Goal: Information Seeking & Learning: Learn about a topic

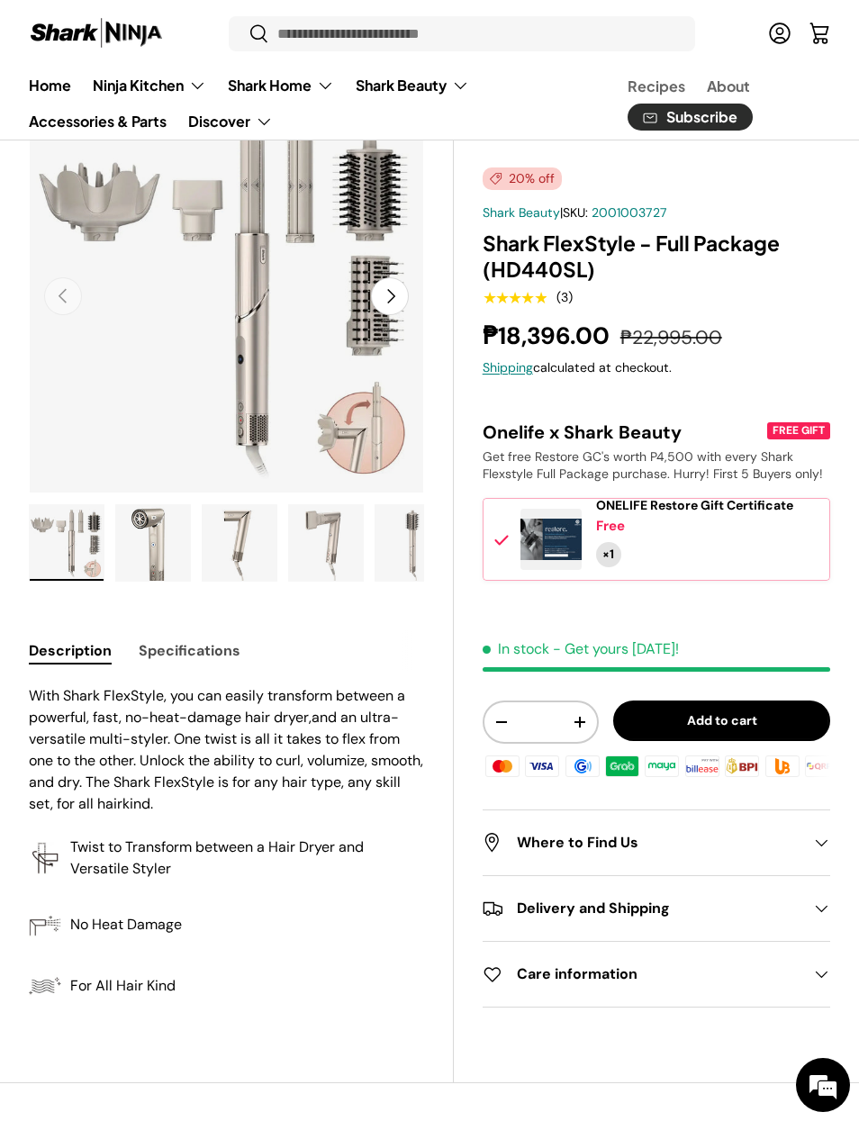
scroll to position [94, 0]
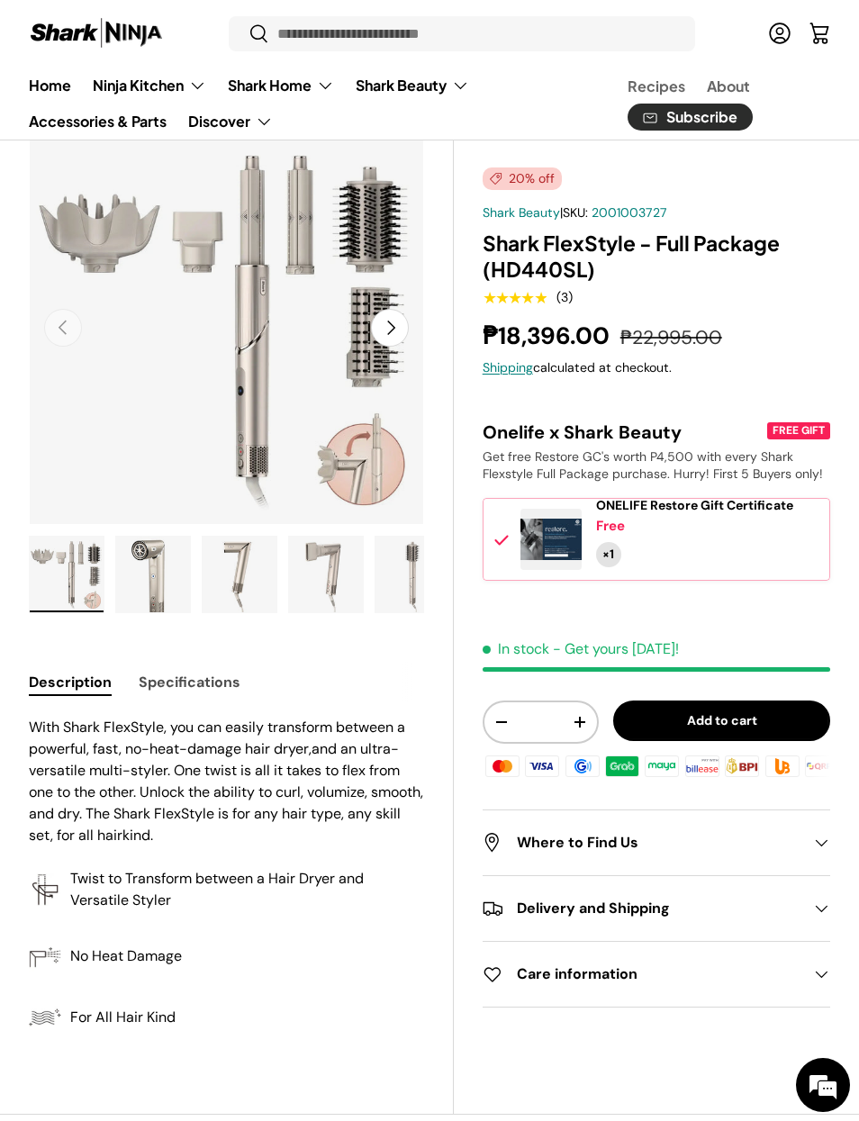
click at [445, 81] on summary "Shark Beauty" at bounding box center [412, 86] width 135 height 36
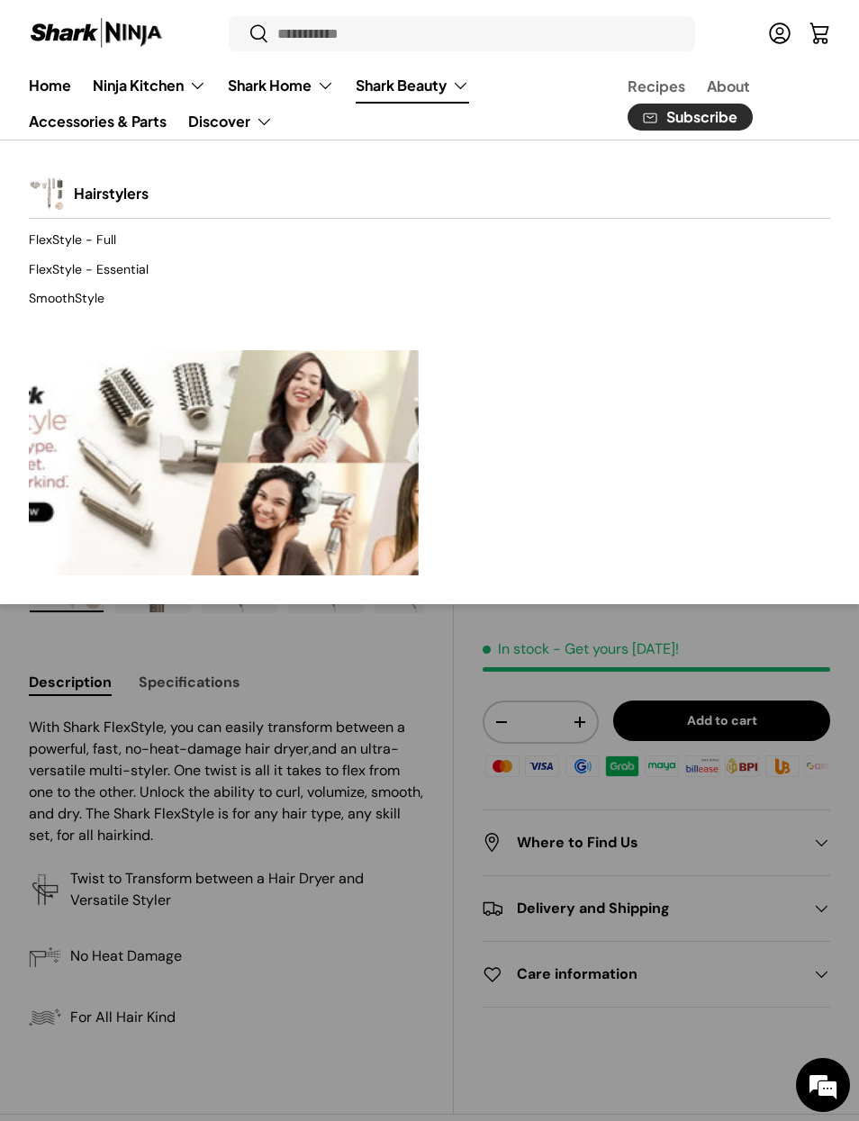
click at [141, 277] on link "FlexStyle - Essential" at bounding box center [430, 269] width 802 height 29
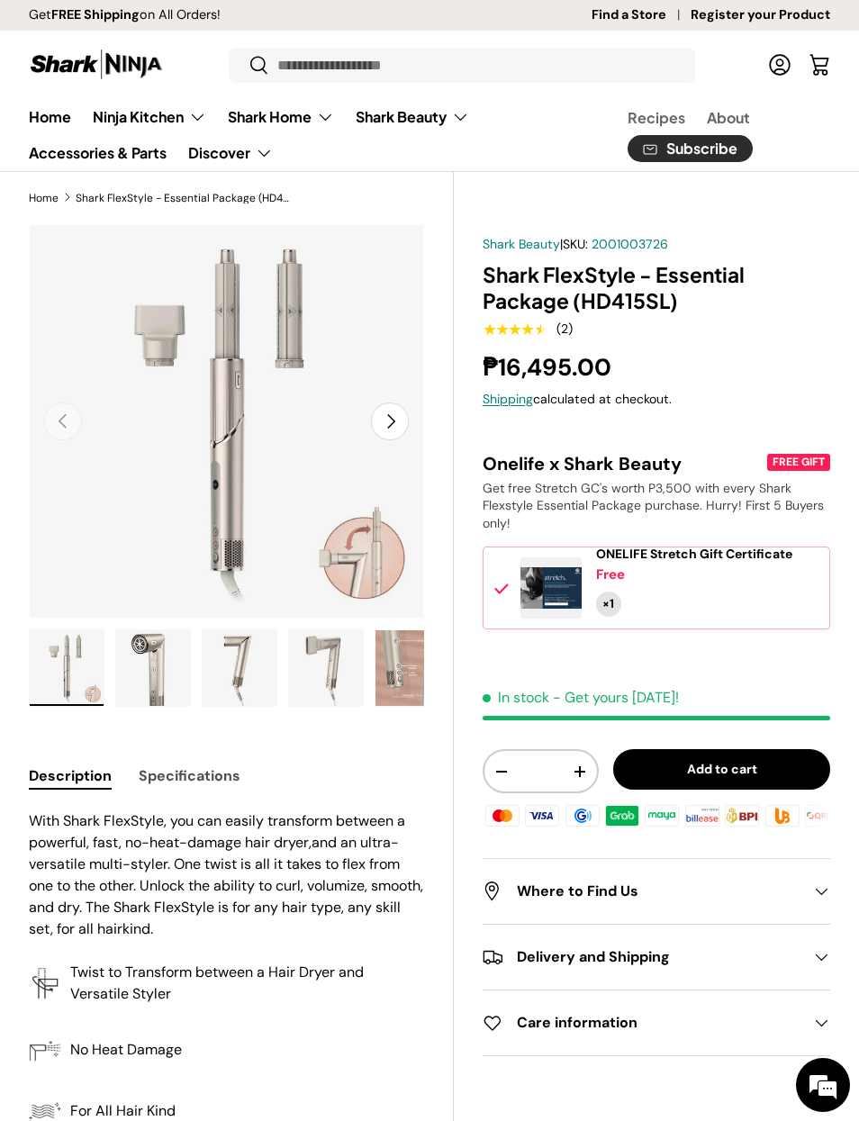
click at [390, 417] on button "Next" at bounding box center [390, 422] width 38 height 38
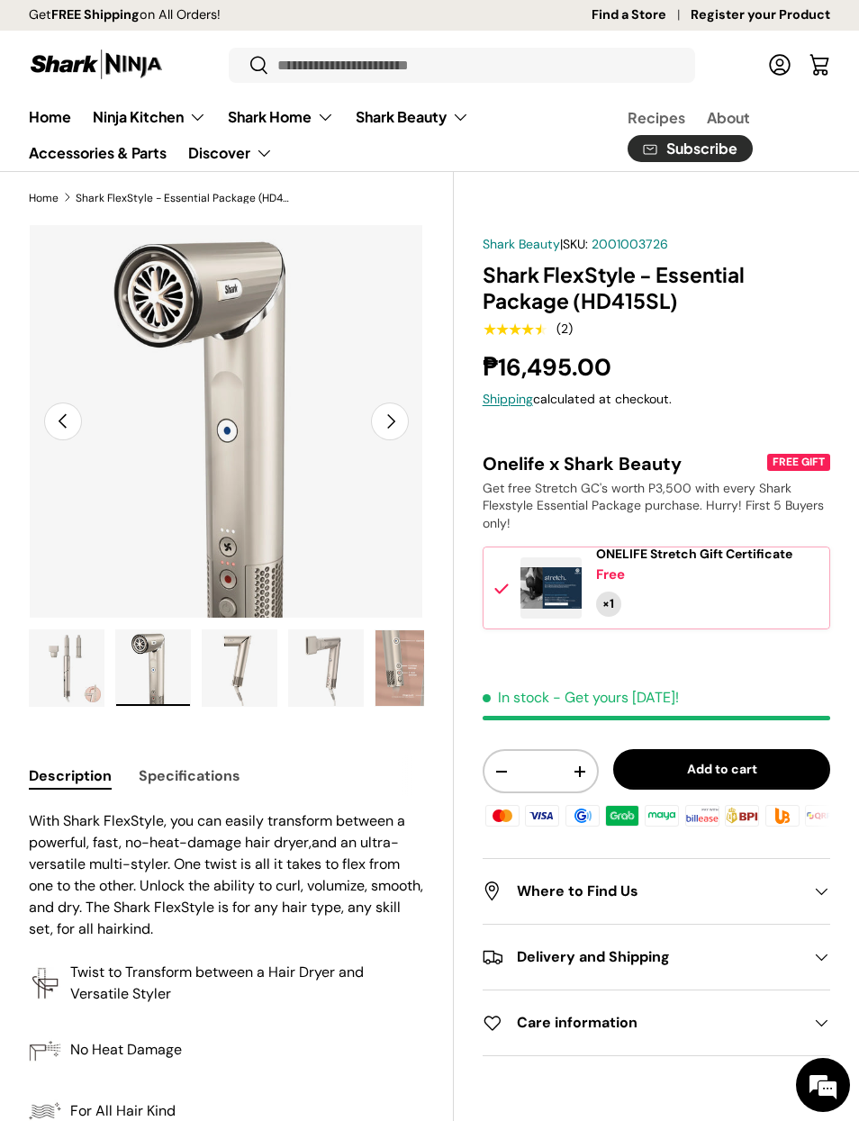
click at [399, 418] on button "Next" at bounding box center [390, 422] width 38 height 38
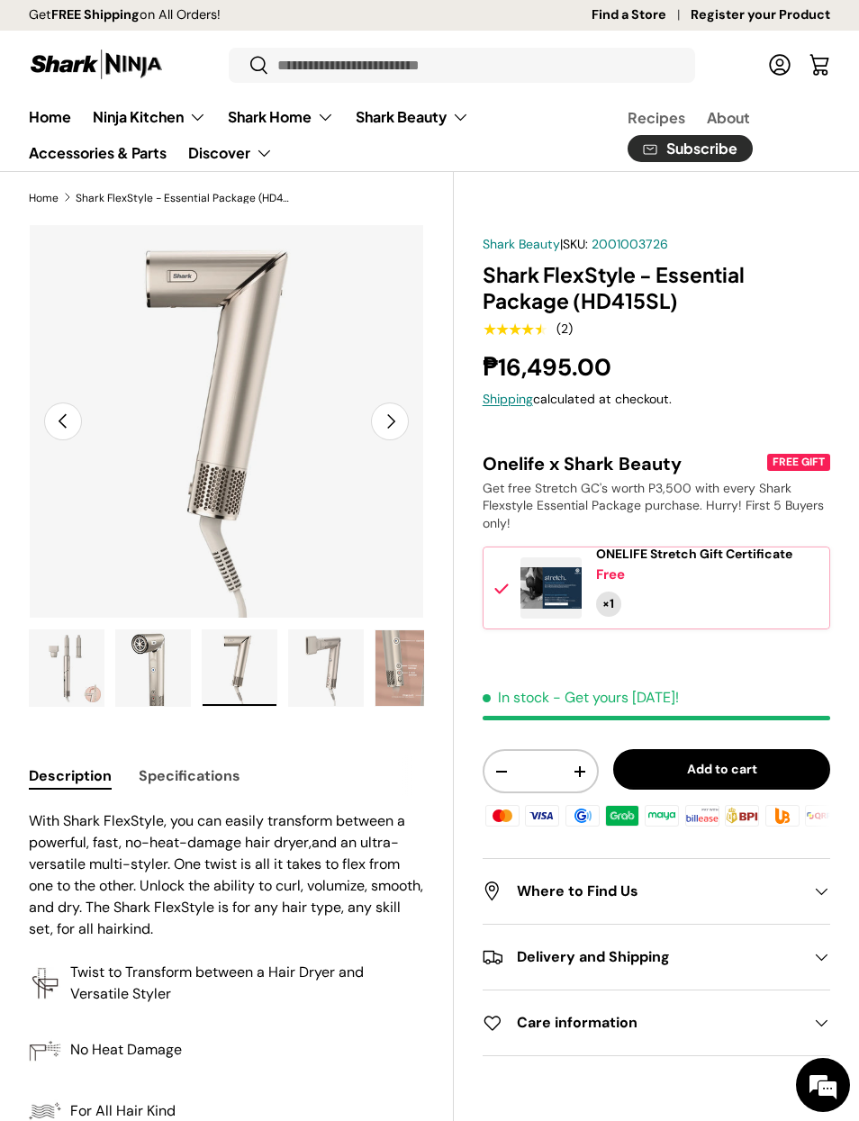
click at [63, 435] on button "Previous" at bounding box center [63, 422] width 38 height 38
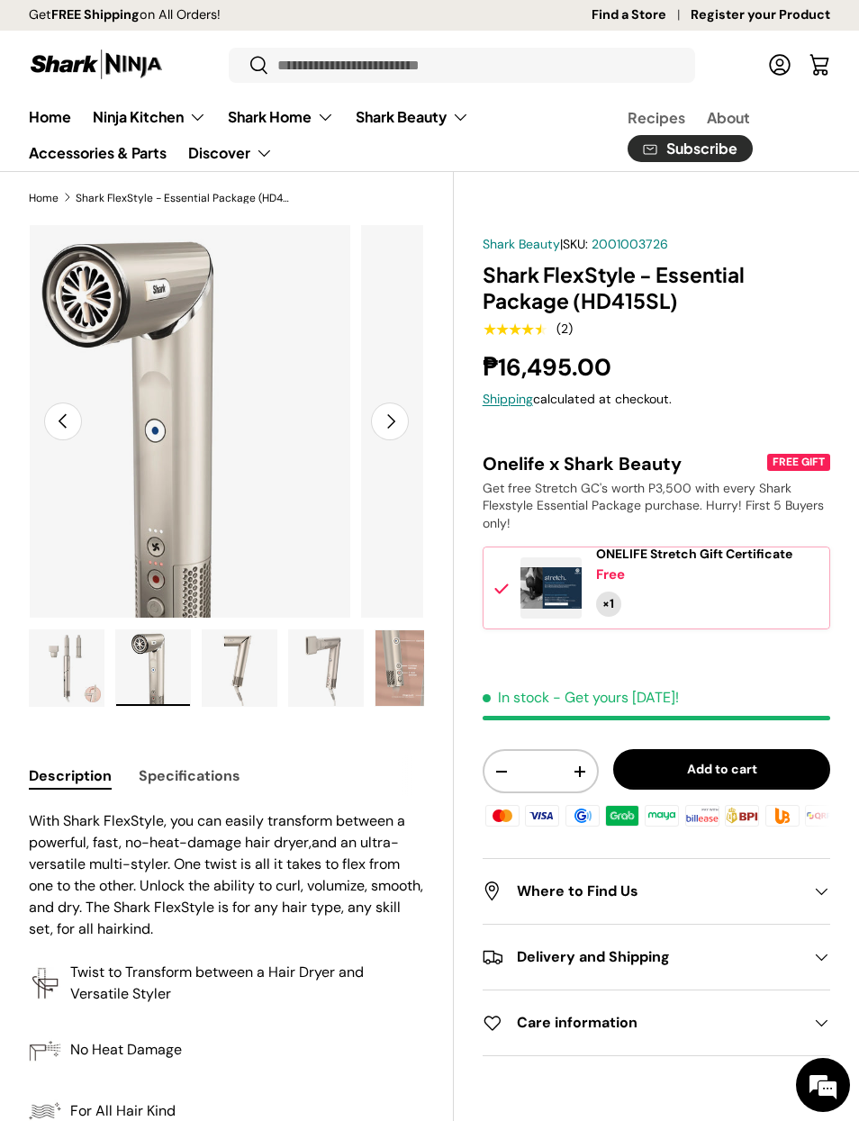
click at [62, 436] on button "Previous" at bounding box center [63, 422] width 38 height 38
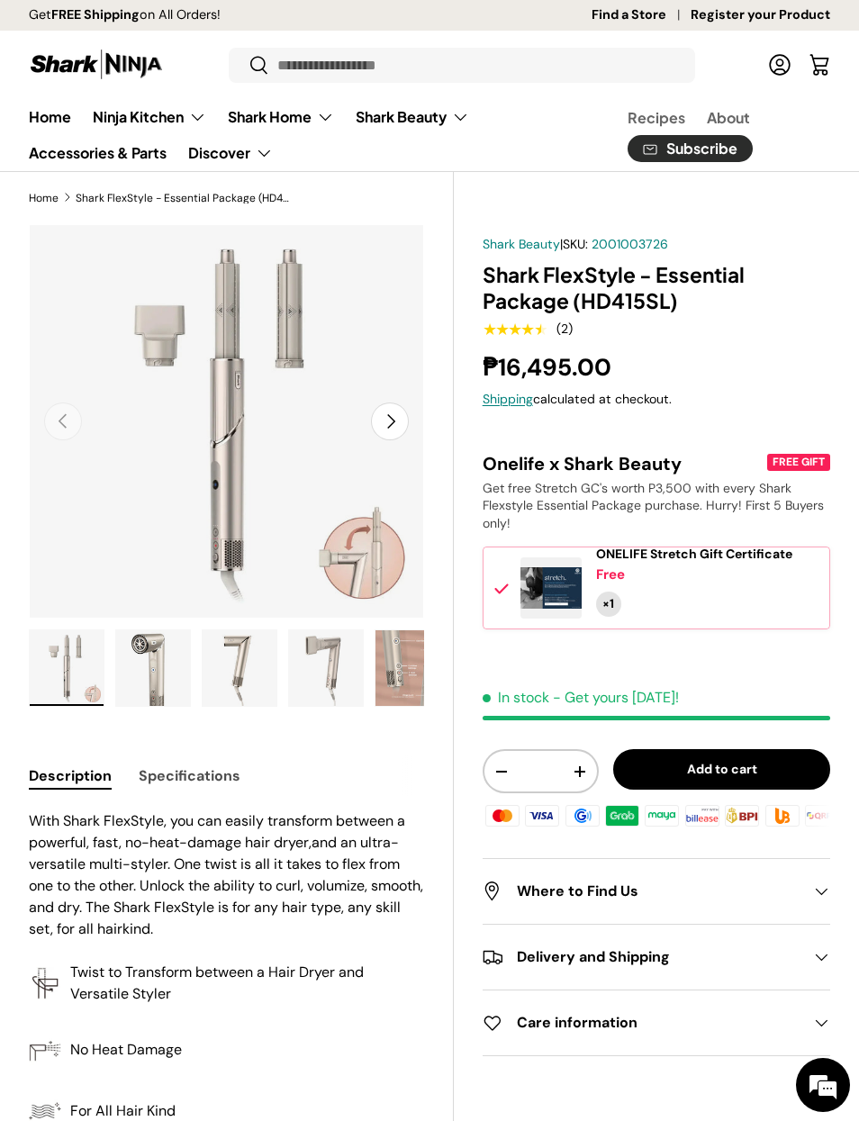
click at [388, 422] on button "Next" at bounding box center [390, 422] width 38 height 38
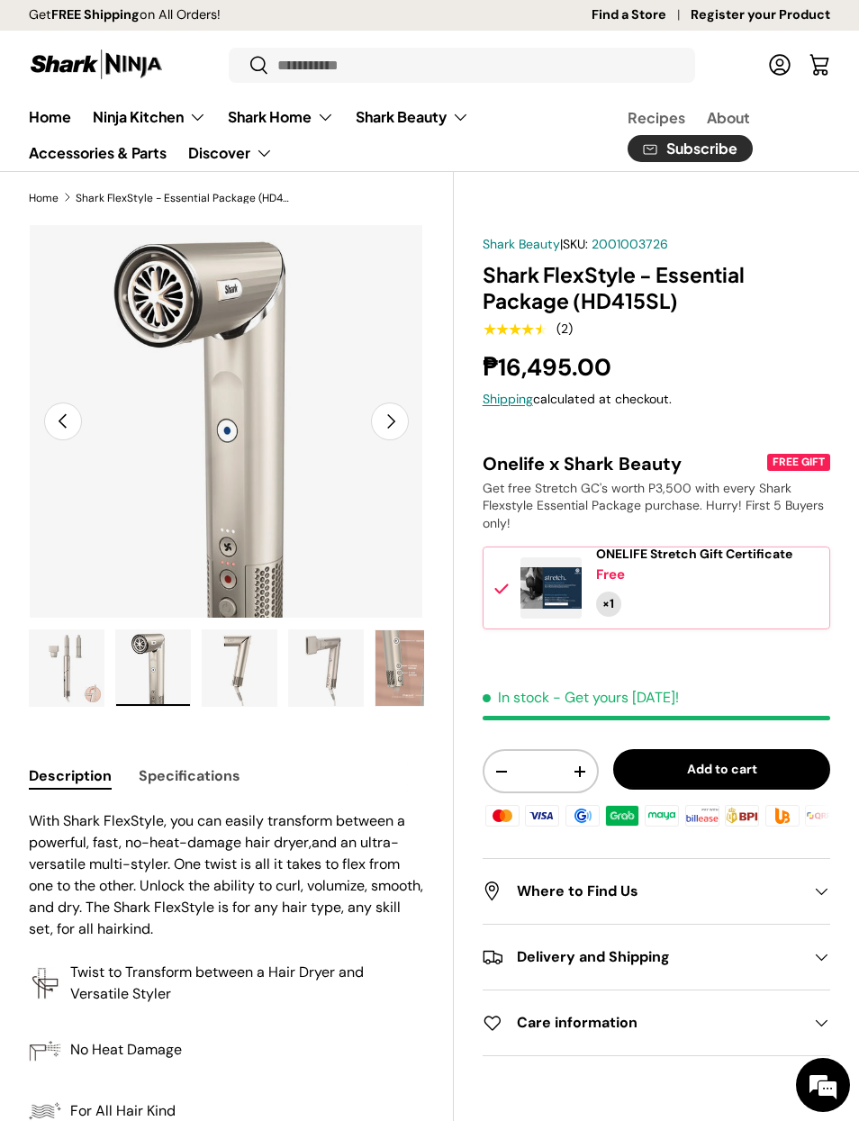
click at [400, 424] on button "Next" at bounding box center [390, 422] width 38 height 38
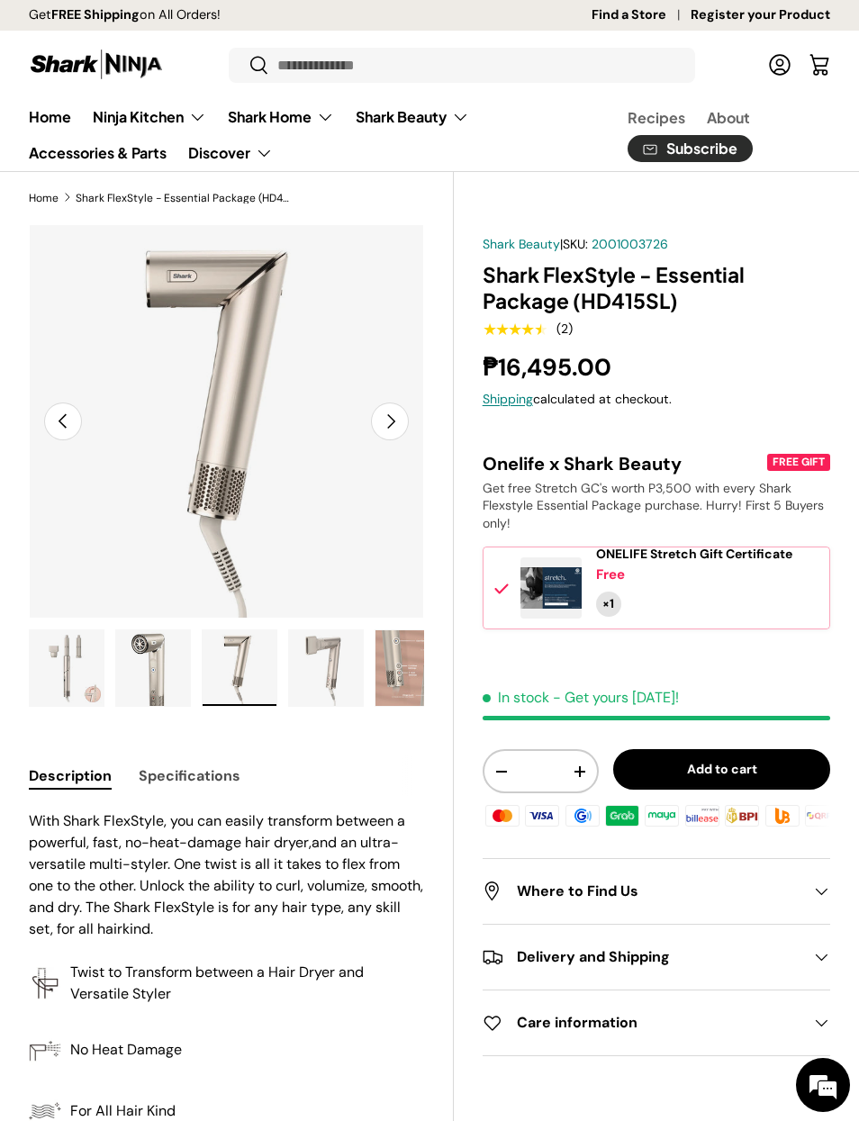
click at [401, 429] on button "Next" at bounding box center [390, 422] width 38 height 38
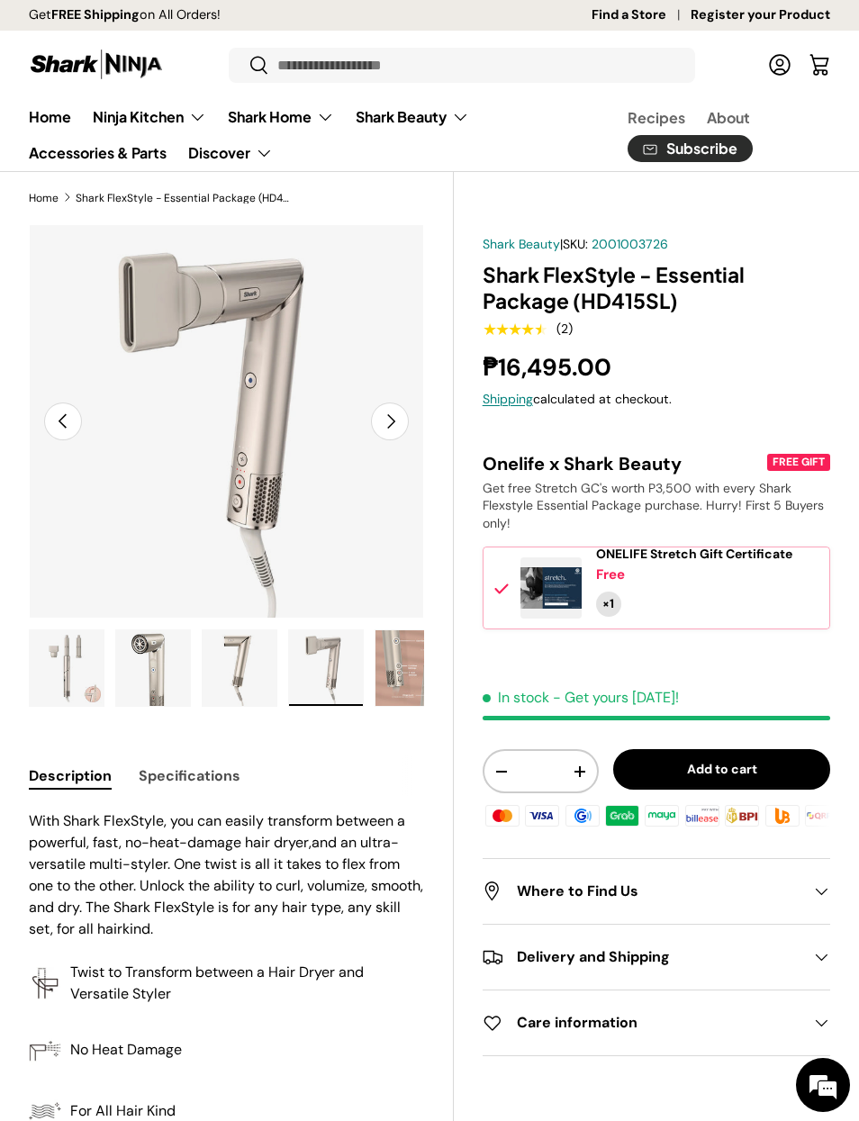
click at [395, 437] on button "Next" at bounding box center [390, 422] width 38 height 38
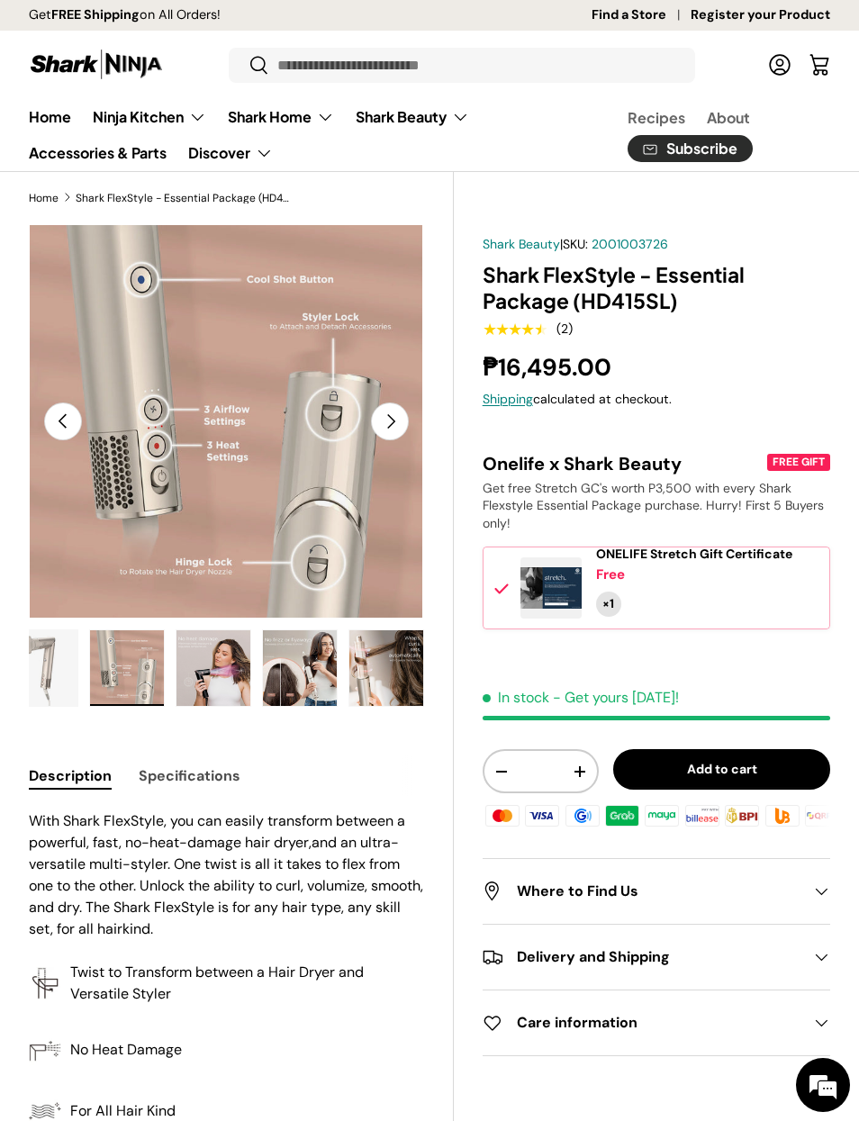
scroll to position [0, 286]
click at [381, 431] on button "Next" at bounding box center [390, 422] width 38 height 38
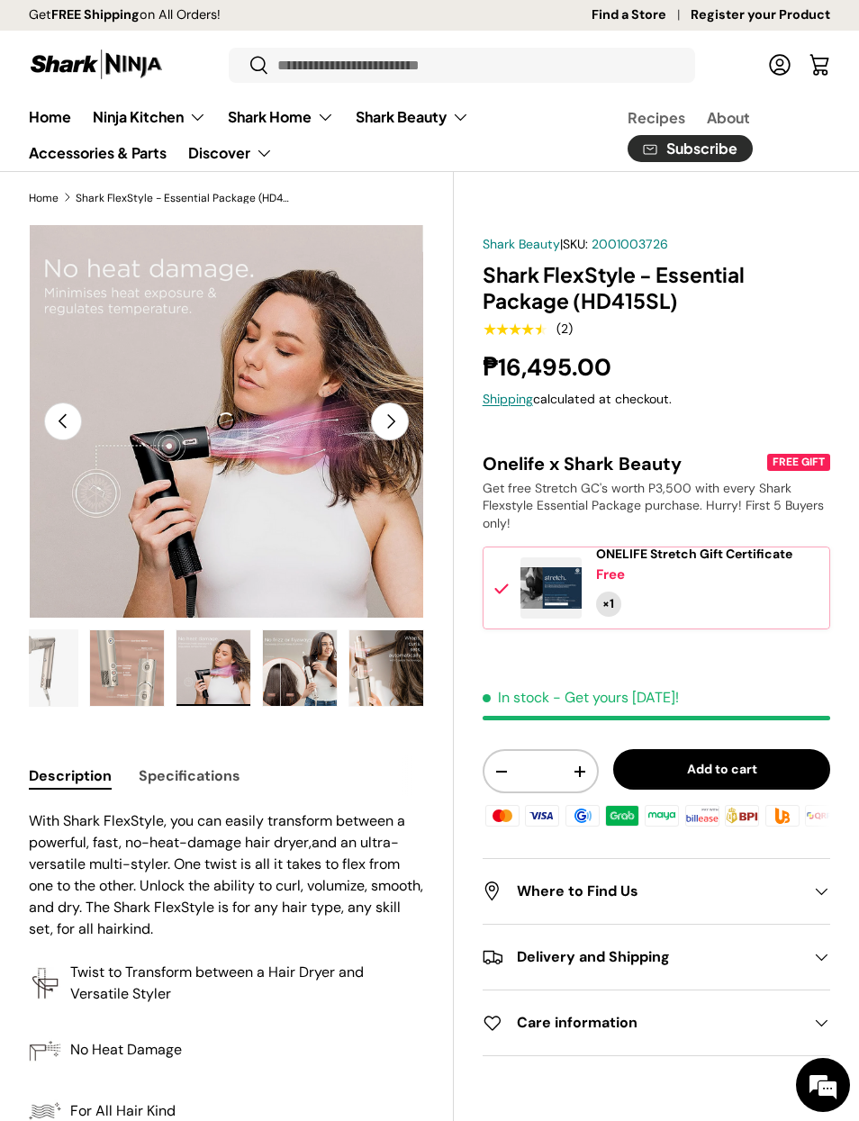
click at [364, 444] on img "Gallery Viewer" at bounding box center [226, 421] width 395 height 395
click at [375, 437] on button "Next" at bounding box center [390, 422] width 38 height 38
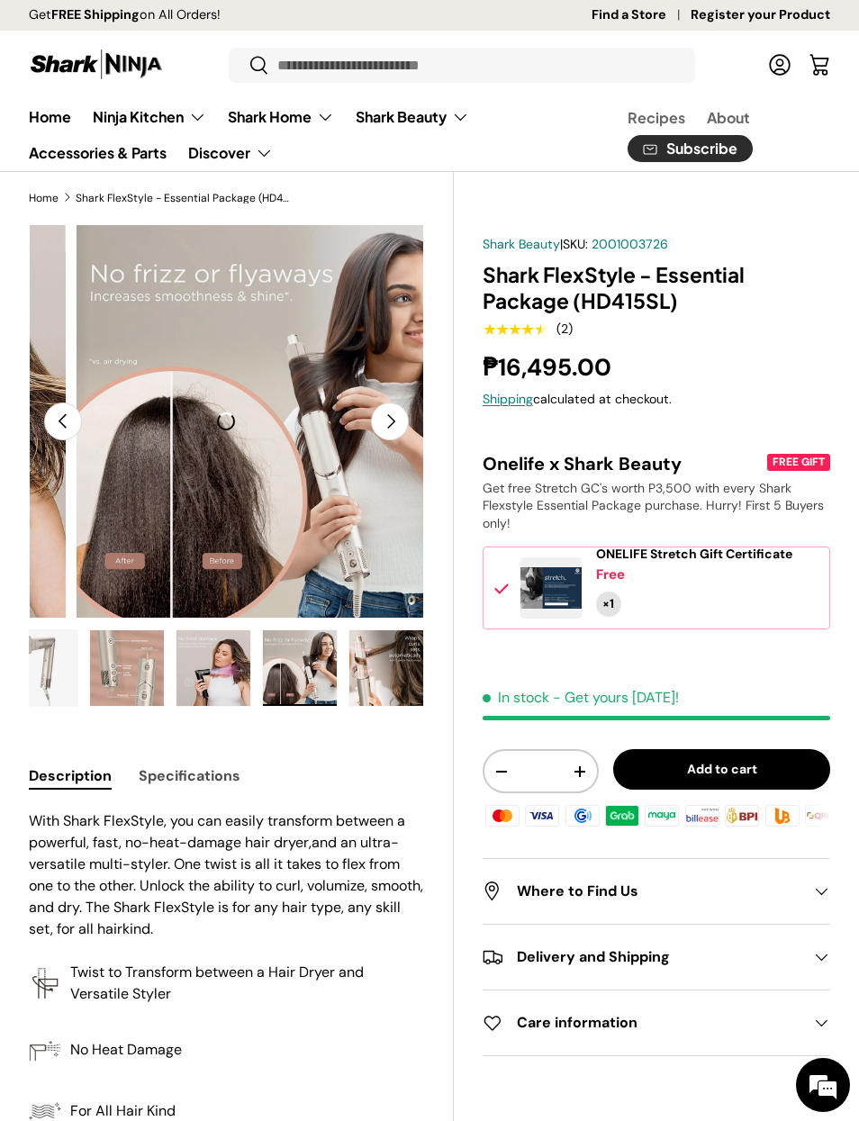
click at [398, 423] on button "Next" at bounding box center [390, 422] width 38 height 38
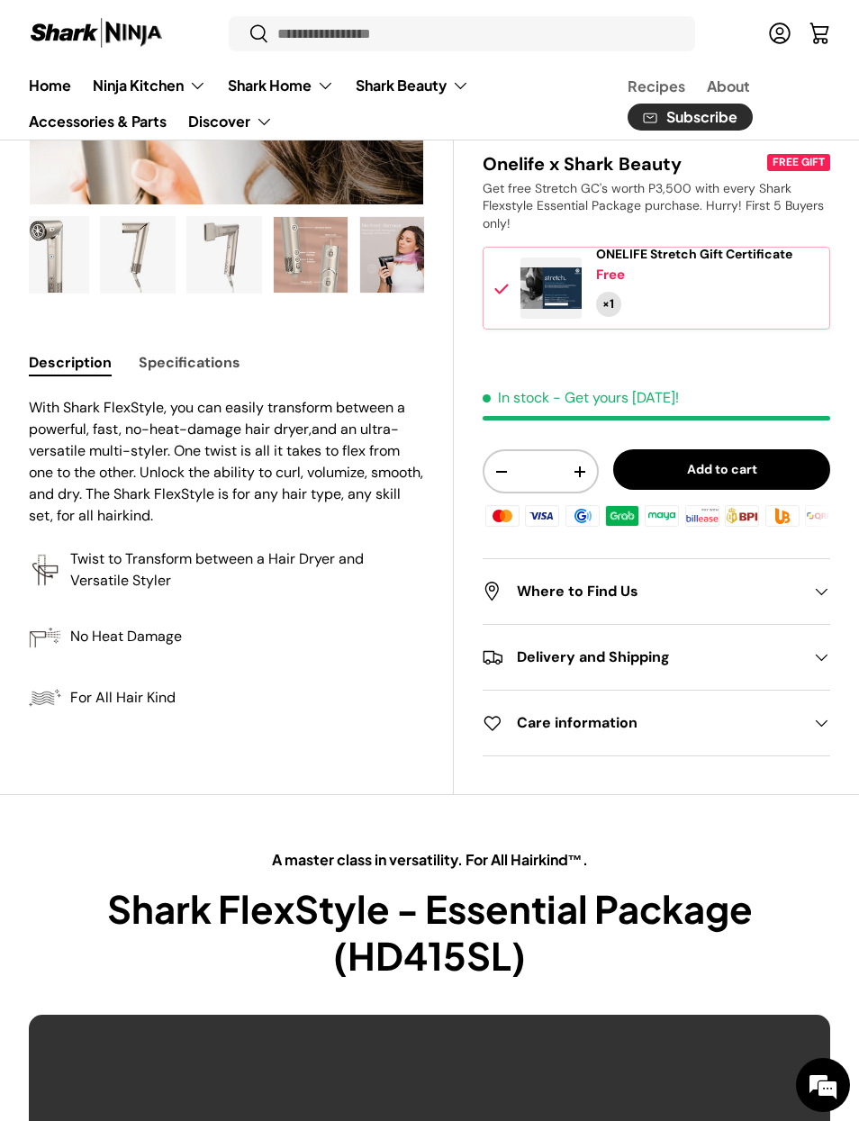
scroll to position [0, 0]
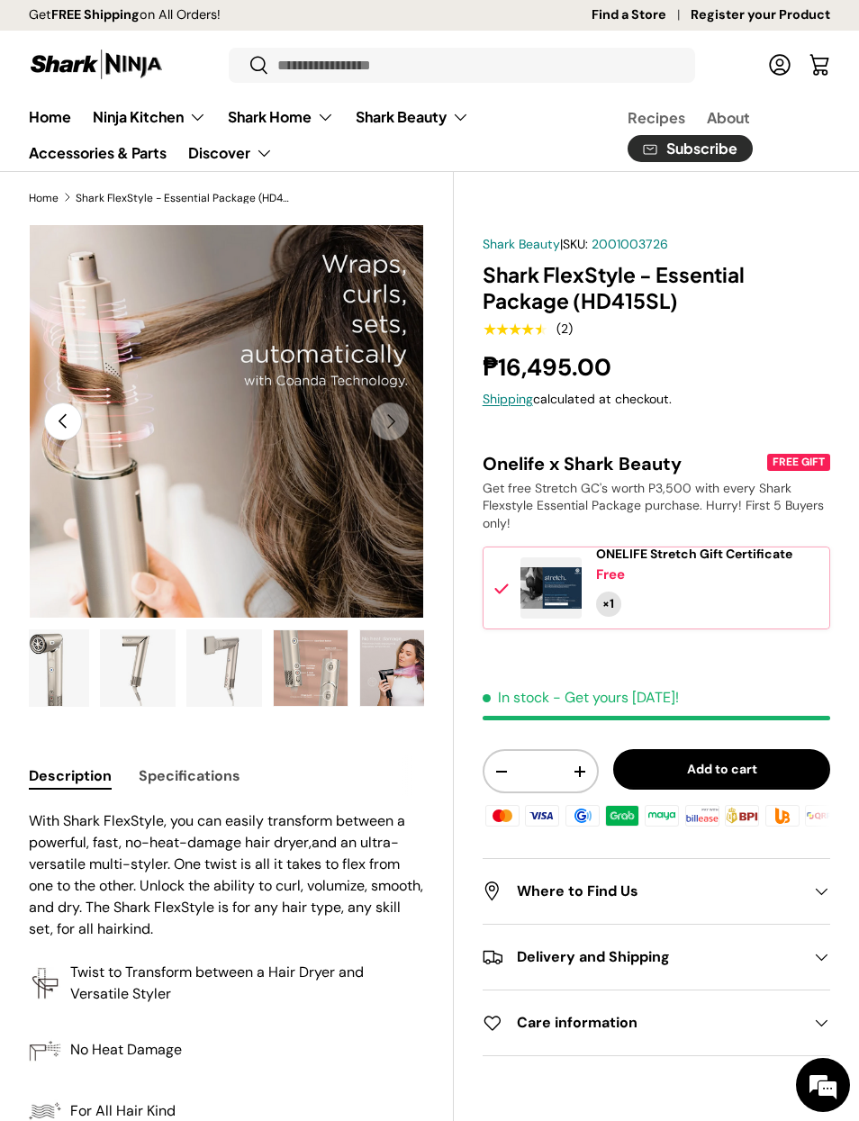
click at [57, 418] on button "Previous" at bounding box center [63, 422] width 38 height 38
click at [55, 413] on button "Previous" at bounding box center [63, 422] width 38 height 38
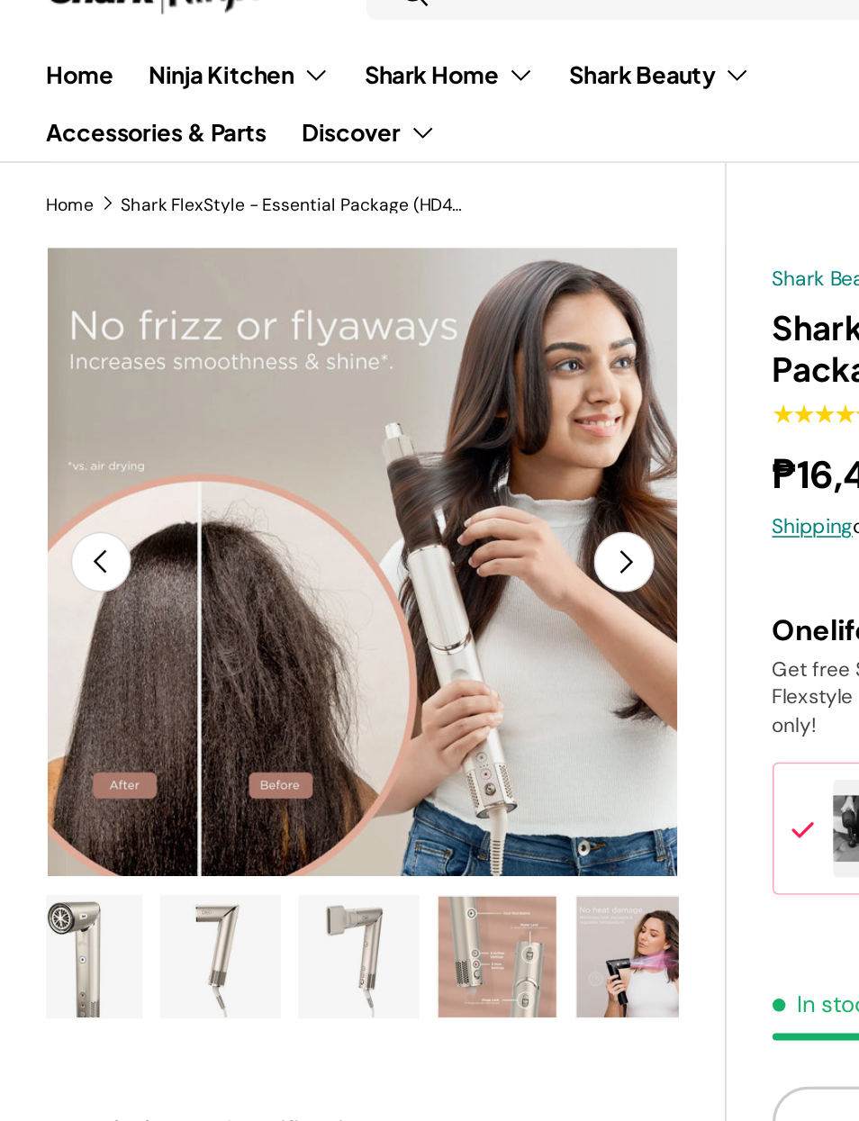
click at [54, 403] on button "Previous" at bounding box center [63, 422] width 38 height 38
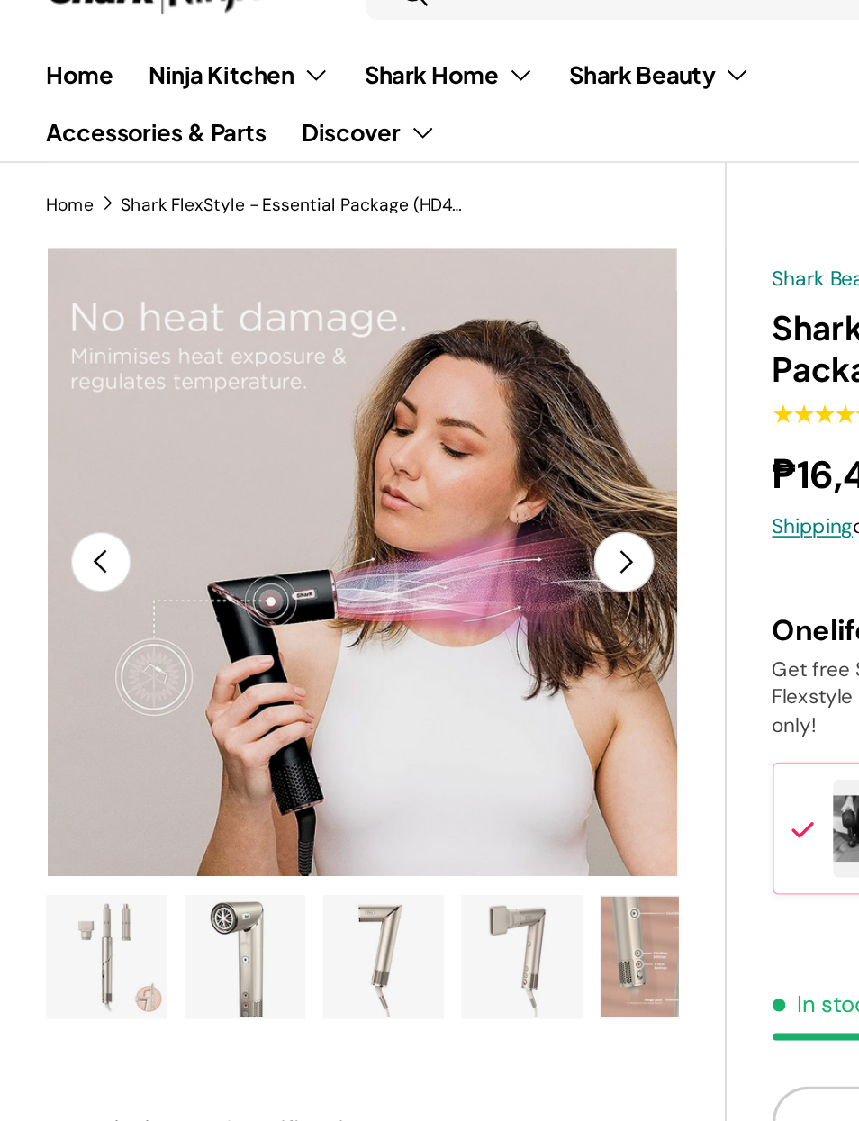
click at [83, 630] on img "Gallery Viewer" at bounding box center [67, 668] width 74 height 76
